Goal: Task Accomplishment & Management: Manage account settings

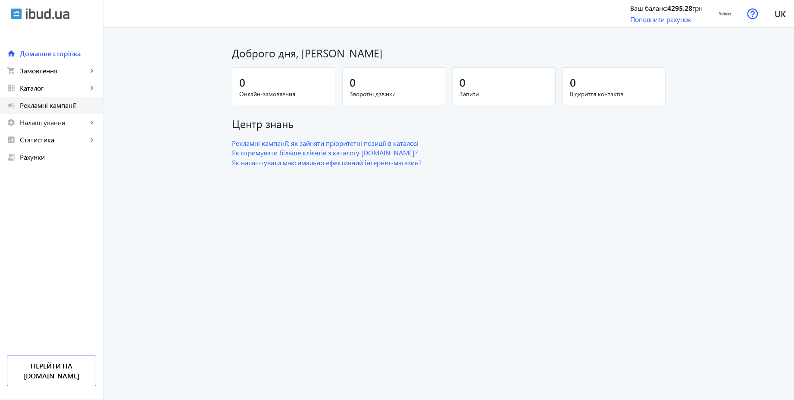
click at [47, 104] on span "Рекламні кампанії" at bounding box center [58, 105] width 76 height 9
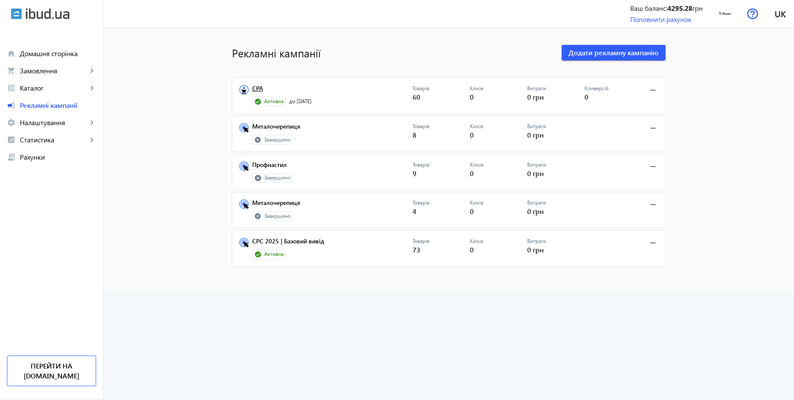
click at [254, 91] on link "CPA" at bounding box center [332, 91] width 160 height 12
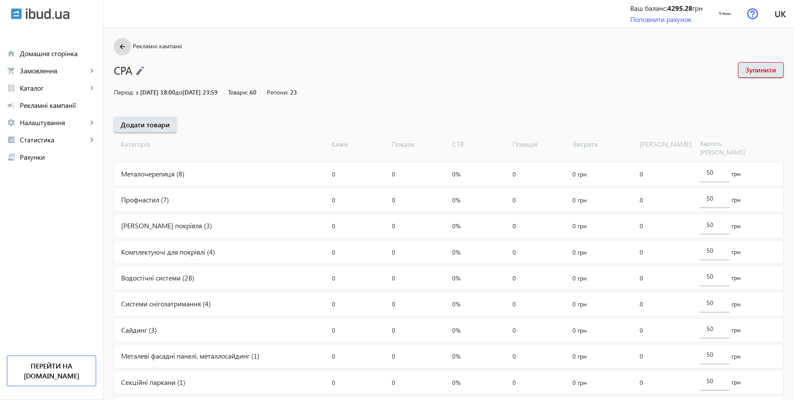
click at [117, 47] on mat-icon "arrow_back" at bounding box center [122, 46] width 11 height 11
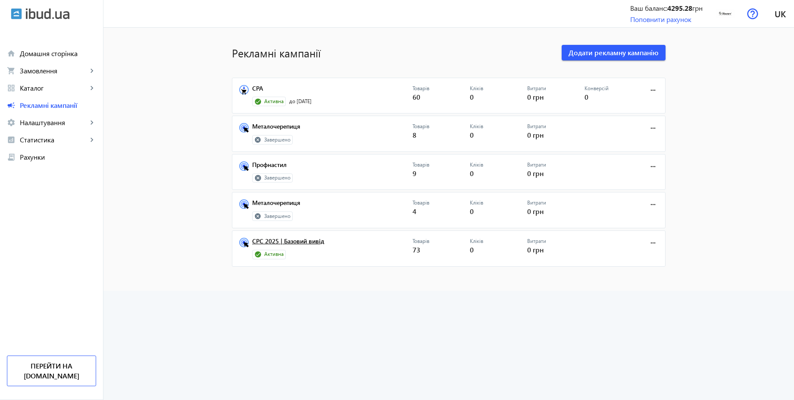
click at [302, 243] on link "CPC 2025 | Базовий вивід" at bounding box center [332, 244] width 160 height 12
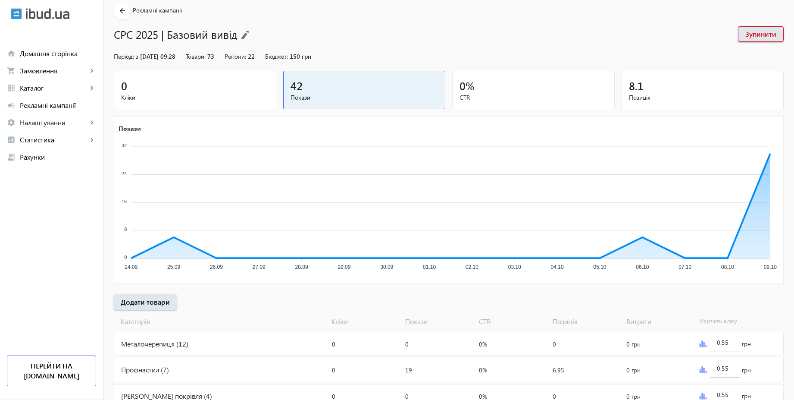
scroll to position [31, 0]
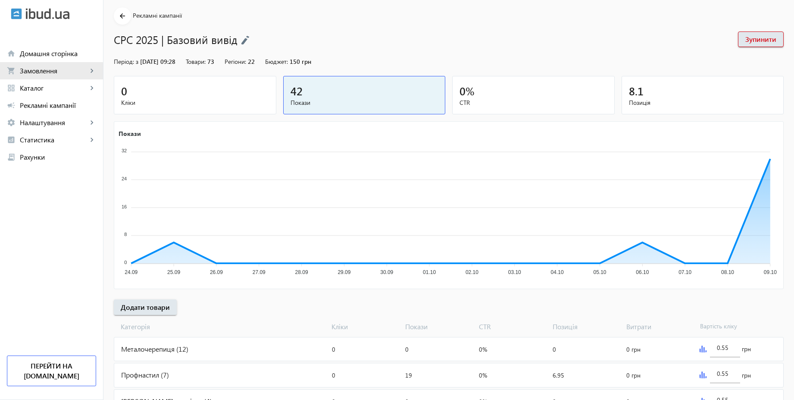
click at [43, 73] on span "Замовлення" at bounding box center [54, 70] width 68 height 9
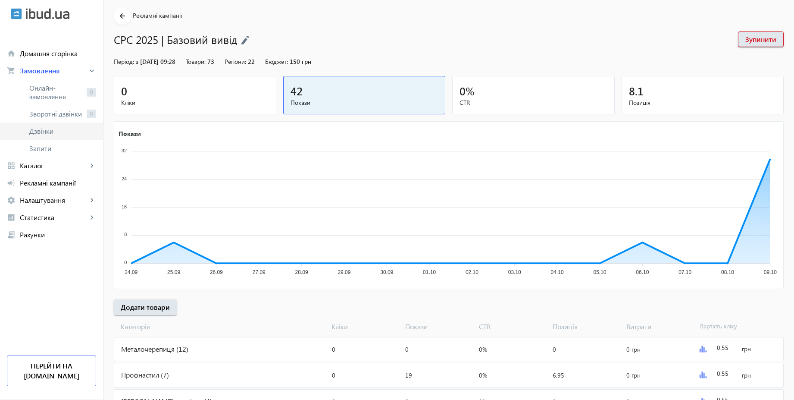
click at [36, 124] on link "Дзвінки" at bounding box center [51, 130] width 103 height 17
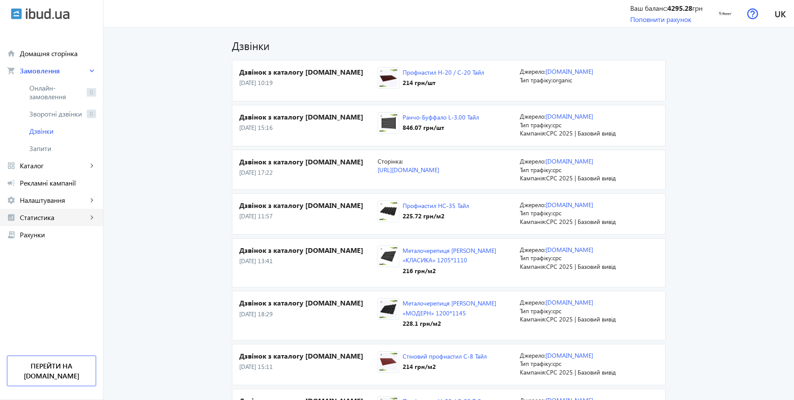
click at [54, 215] on span "Статистика" at bounding box center [54, 217] width 68 height 9
click at [48, 289] on span "Витрати" at bounding box center [62, 286] width 67 height 9
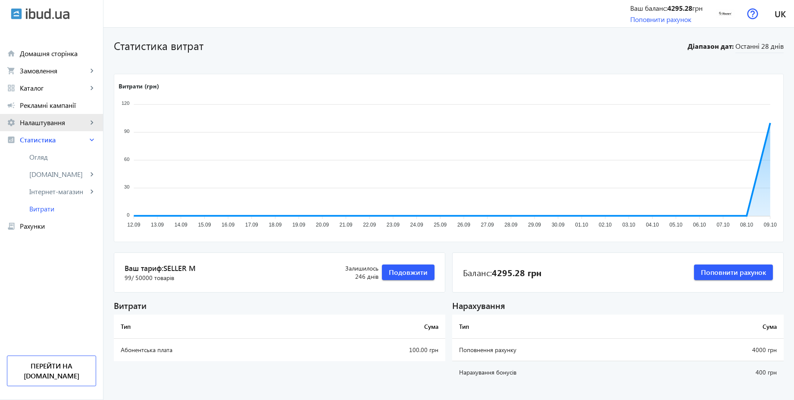
click at [43, 122] on span "Налаштування" at bounding box center [54, 122] width 68 height 9
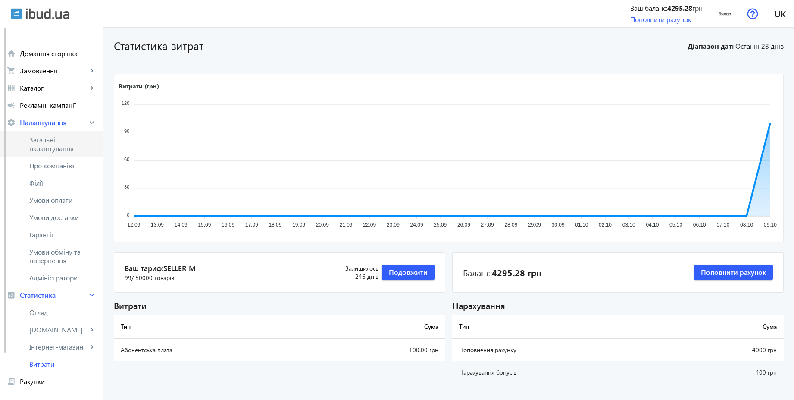
click at [58, 144] on span "Загальні налаштування" at bounding box center [62, 143] width 67 height 17
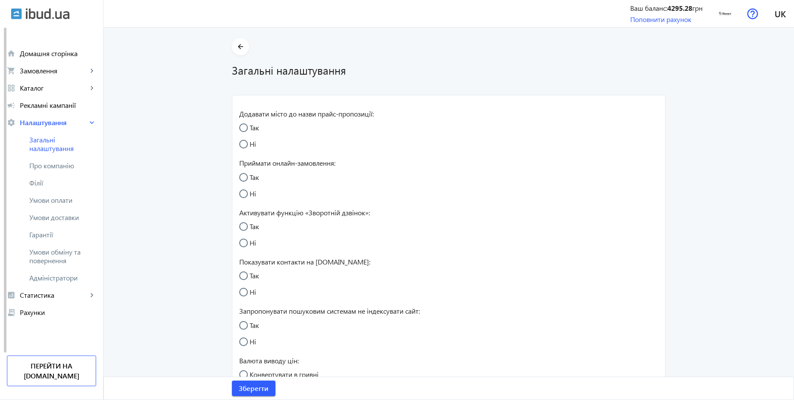
radio input "true"
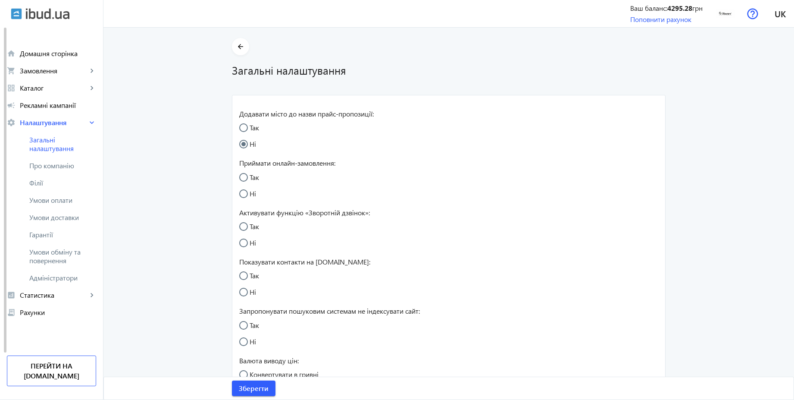
radio input "true"
click at [732, 12] on img at bounding box center [725, 13] width 19 height 19
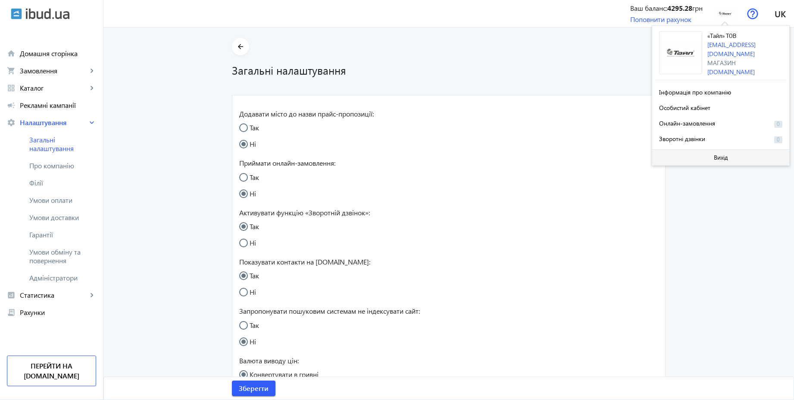
click at [717, 154] on span "Вихід" at bounding box center [721, 157] width 14 height 7
